Goal: Information Seeking & Learning: Learn about a topic

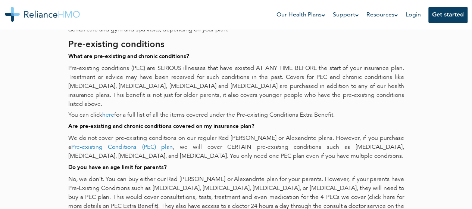
scroll to position [1230, 0]
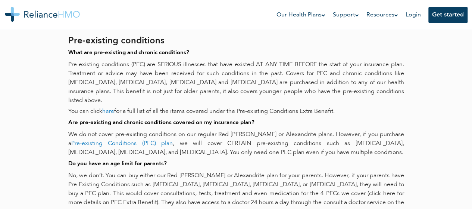
click at [113, 110] on link "here" at bounding box center [108, 111] width 12 height 6
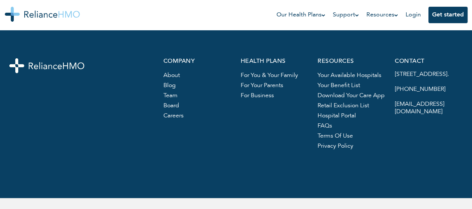
scroll to position [1134, 0]
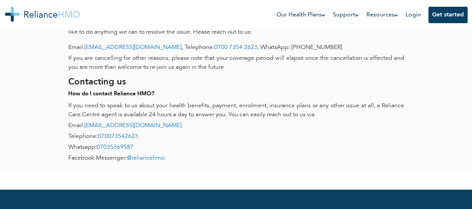
scroll to position [1612, 0]
